Goal: Check status: Check status

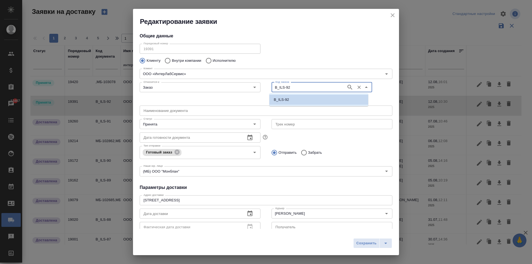
click at [290, 87] on input "B_ILS-92" at bounding box center [308, 87] width 70 height 7
type input "B_ILS-92"
click at [291, 89] on input "B_ILS-92" at bounding box center [308, 87] width 70 height 7
click at [159, 87] on input "Заказ" at bounding box center [190, 87] width 99 height 7
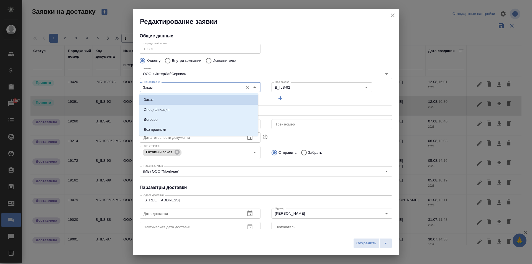
click at [392, 16] on icon "close" at bounding box center [393, 15] width 4 height 4
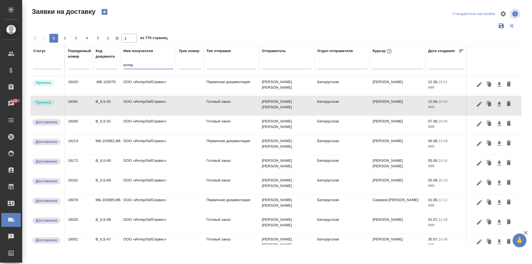
drag, startPoint x: 130, startPoint y: 66, endPoint x: 80, endPoint y: 64, distance: 50.2
click at [86, 63] on tr "Статус Порядковый номер Код документа Имя получателя интер Трек номер Тип отпра…" at bounding box center [317, 60] width 575 height 31
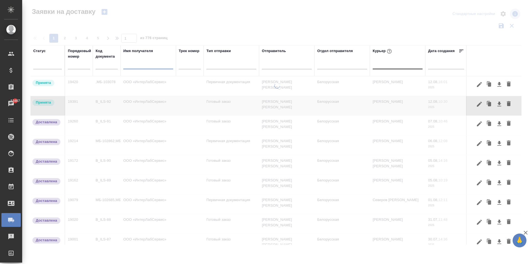
click at [388, 66] on div at bounding box center [398, 64] width 50 height 8
type input "арина"
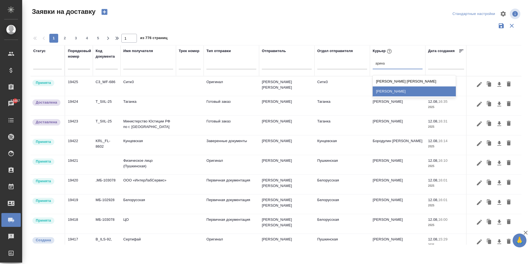
click at [399, 93] on div "[PERSON_NAME]" at bounding box center [414, 92] width 83 height 10
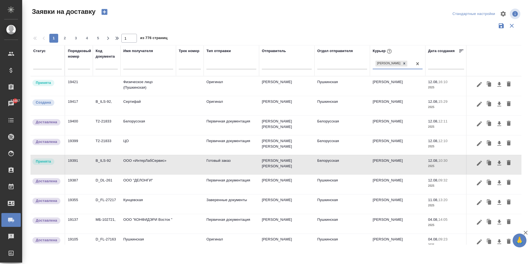
click at [139, 88] on td "Физическое лицо (Пушкинская)" at bounding box center [148, 86] width 55 height 19
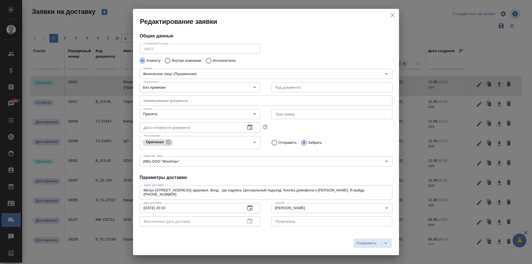
type input "[PERSON_NAME]"
click at [285, 90] on input "text" at bounding box center [332, 87] width 121 height 10
type input "27"
click at [200, 86] on input "Без привязки" at bounding box center [190, 87] width 99 height 7
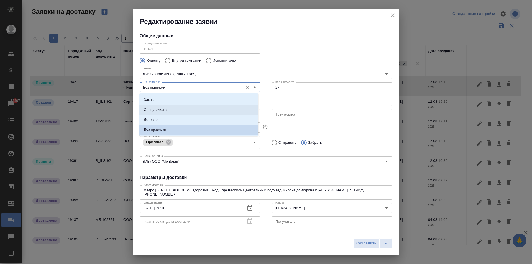
click at [169, 102] on li "Заказ" at bounding box center [198, 100] width 119 height 10
type input "Заказ"
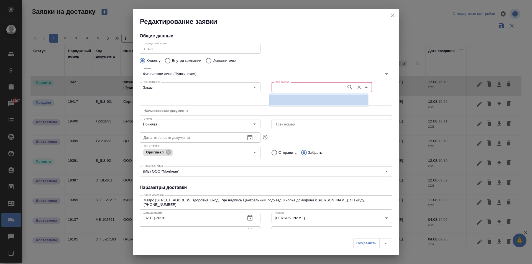
click at [307, 87] on input "Код заказа" at bounding box center [308, 87] width 70 height 7
type input "27197"
click at [309, 97] on li "D_FL-27197" at bounding box center [319, 100] width 99 height 10
type input "D_FL-27197"
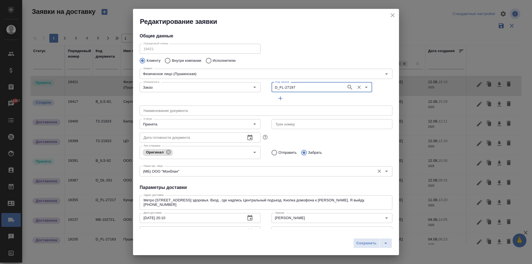
type input "Наталия от [PERSON_NAME]"
click at [364, 242] on span "Сохранить" at bounding box center [367, 243] width 20 height 6
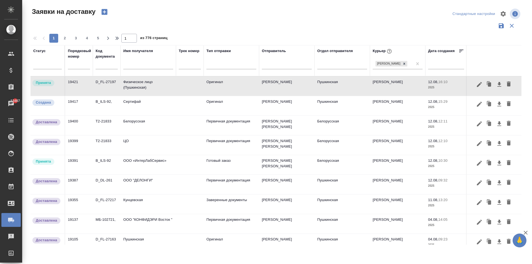
click at [148, 89] on td "Физическое лицо (Пушкинская)" at bounding box center [148, 86] width 55 height 19
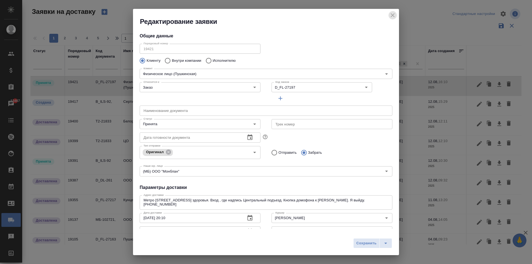
click at [394, 15] on icon "close" at bounding box center [393, 15] width 7 height 7
